Goal: Transaction & Acquisition: Purchase product/service

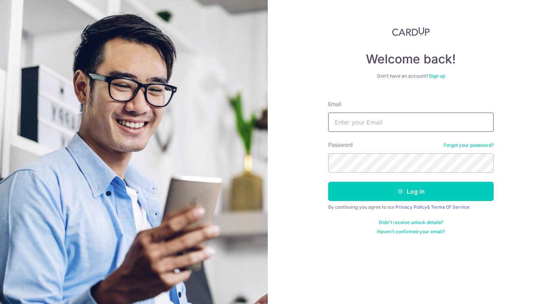
type input "[EMAIL_ADDRESS][DOMAIN_NAME]"
click at [373, 188] on button "Log in" at bounding box center [410, 191] width 165 height 19
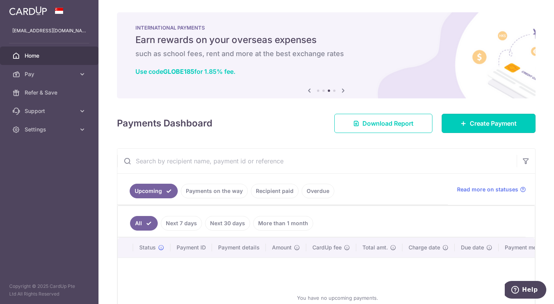
click at [470, 123] on span "Create Payment" at bounding box center [493, 123] width 47 height 9
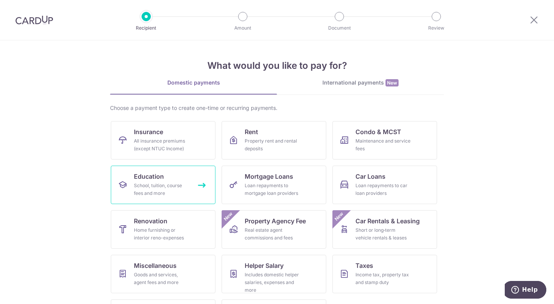
click at [179, 183] on div "School, tuition, course fees and more" at bounding box center [161, 189] width 55 height 15
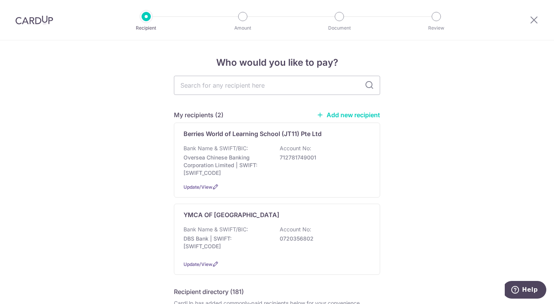
click at [273, 160] on div "Bank Name & SWIFT/BIC: Oversea Chinese Banking Corporation Limited | SWIFT: OCB…" at bounding box center [276, 161] width 187 height 32
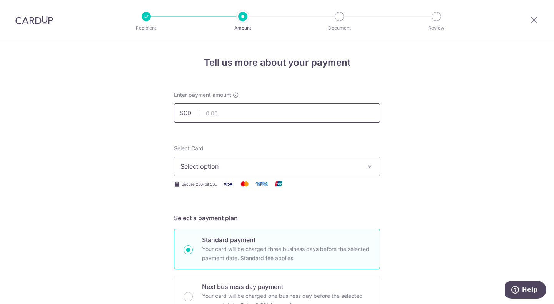
click at [292, 117] on input "text" at bounding box center [277, 112] width 206 height 19
click at [340, 170] on span "Select option" at bounding box center [269, 166] width 179 height 9
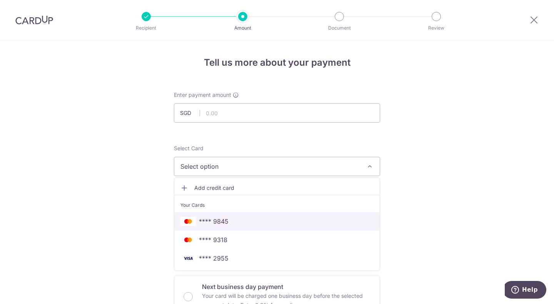
click at [231, 220] on span "**** 9845" at bounding box center [276, 221] width 193 height 9
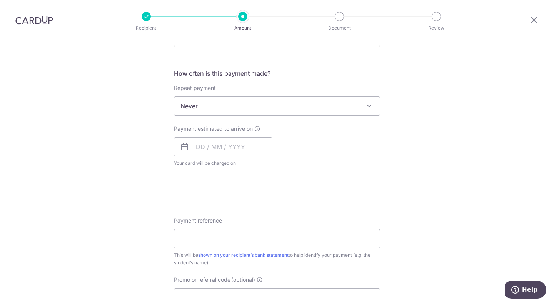
scroll to position [423, 0]
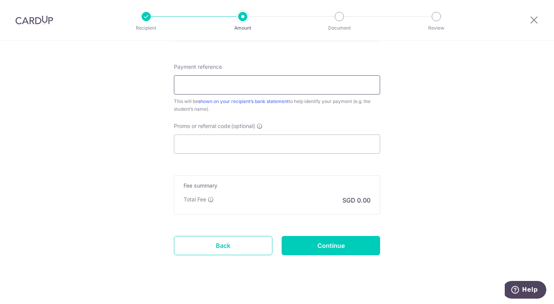
click at [279, 78] on input "Payment reference" at bounding box center [277, 84] width 206 height 19
type input "N22132 94513549"
click at [251, 148] on input "Promo or referral code (optional)" at bounding box center [277, 144] width 206 height 19
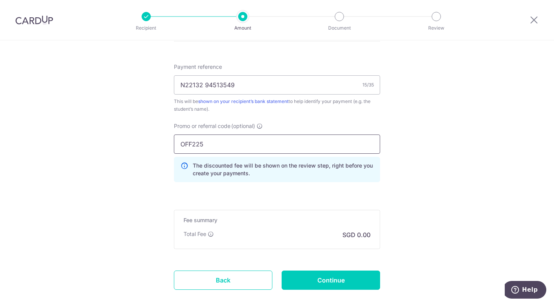
type input "OFF225"
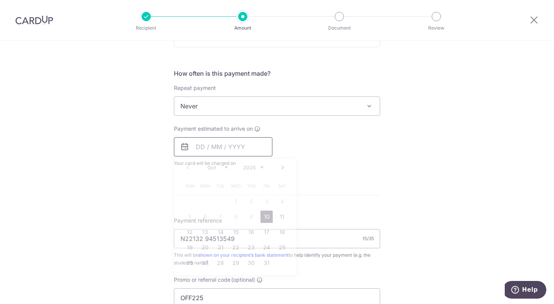
click at [190, 152] on input "text" at bounding box center [223, 146] width 98 height 19
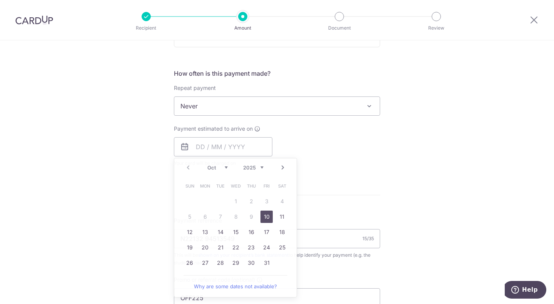
click at [307, 144] on div "Payment estimated to arrive on Prev Next Oct Nov Dec 2025 2026 2027 2028 2029 2…" at bounding box center [276, 146] width 215 height 42
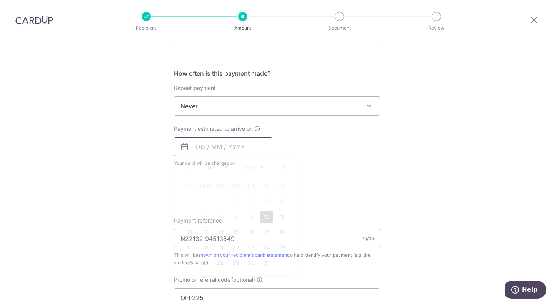
click at [242, 144] on input "text" at bounding box center [223, 146] width 98 height 19
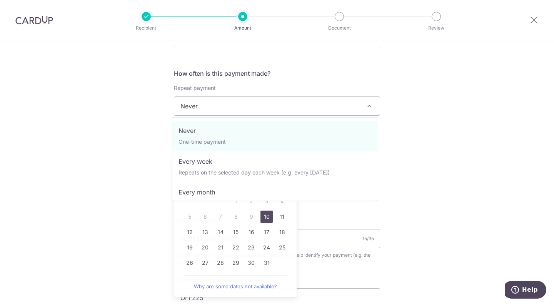
click at [248, 113] on span "Never" at bounding box center [276, 106] width 205 height 18
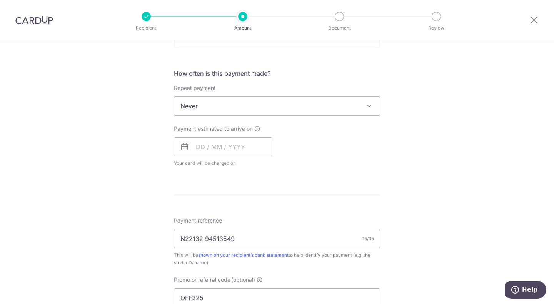
click at [95, 143] on div "Tell us more about your payment Enter payment amount SGD Select Card **** 9845 …" at bounding box center [277, 136] width 554 height 730
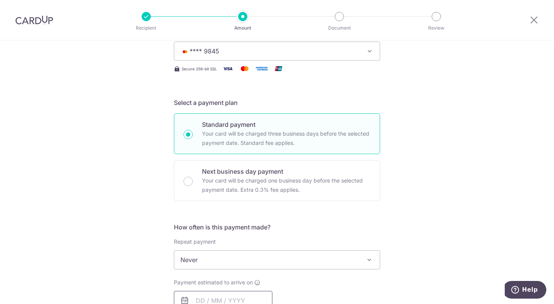
click at [213, 298] on input "text" at bounding box center [223, 300] width 98 height 19
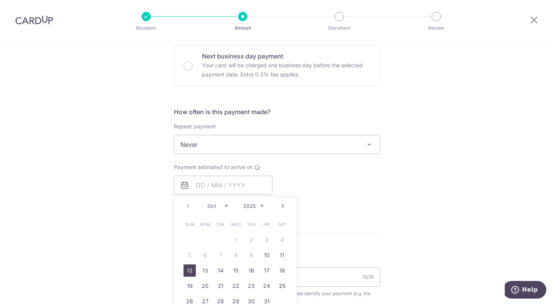
click at [188, 272] on link "12" at bounding box center [189, 271] width 12 height 12
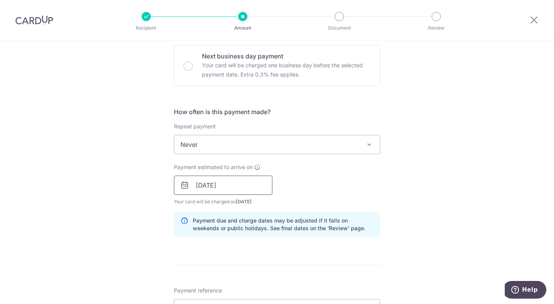
click at [233, 188] on input "12/10/2025" at bounding box center [223, 185] width 98 height 19
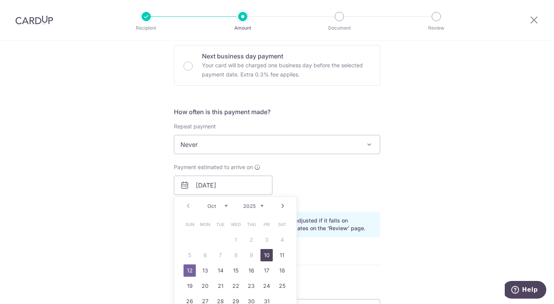
click at [265, 256] on link "10" at bounding box center [266, 255] width 12 height 12
type input "10/10/2025"
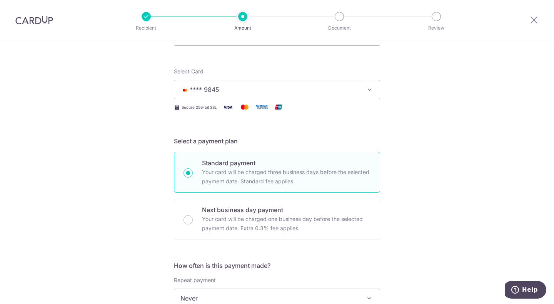
scroll to position [0, 0]
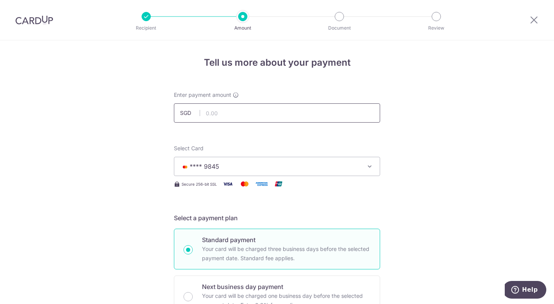
click at [250, 117] on input "text" at bounding box center [277, 112] width 206 height 19
type input "1,196.28"
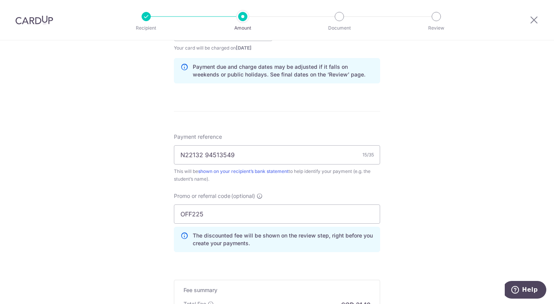
scroll to position [498, 0]
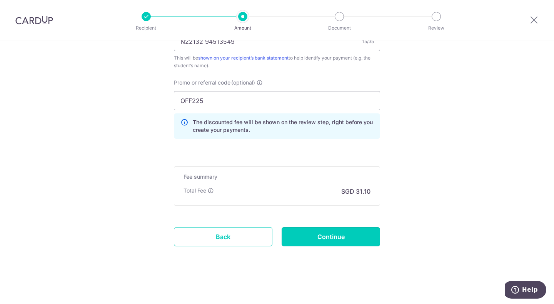
click at [322, 233] on input "Continue" at bounding box center [331, 236] width 98 height 19
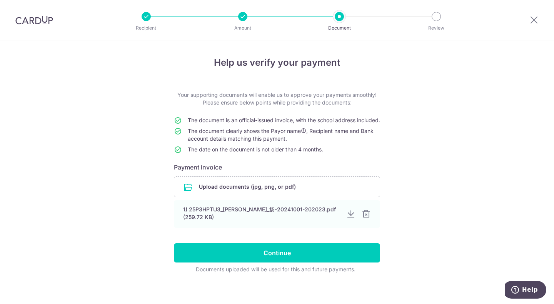
scroll to position [11, 0]
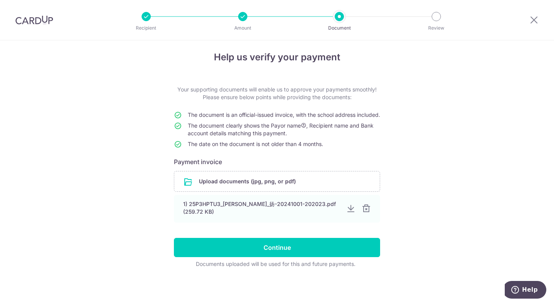
click at [266, 186] on input "file" at bounding box center [276, 182] width 205 height 20
click at [265, 187] on input "file" at bounding box center [276, 182] width 205 height 20
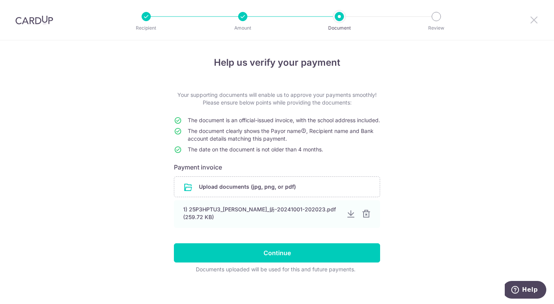
click at [531, 22] on icon at bounding box center [533, 20] width 9 height 10
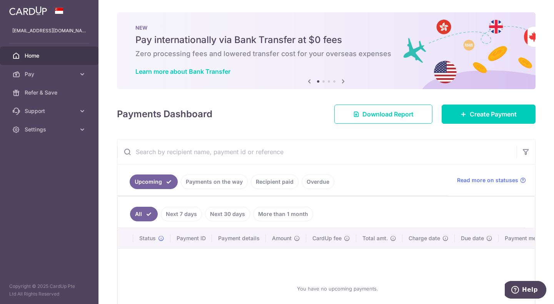
click at [51, 132] on span "Settings" at bounding box center [50, 130] width 51 height 8
click at [45, 169] on span "Logout" at bounding box center [50, 167] width 51 height 8
